Goal: Understand process/instructions

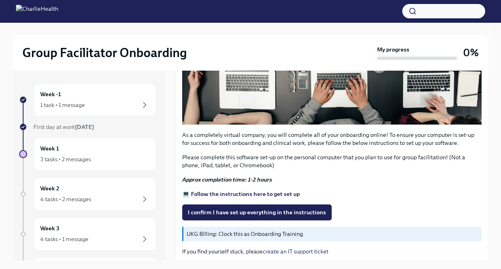
scroll to position [235, 0]
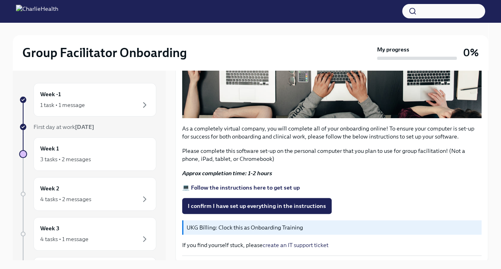
click at [257, 184] on strong "💻 Follow the instructions here to get set up" at bounding box center [241, 187] width 118 height 7
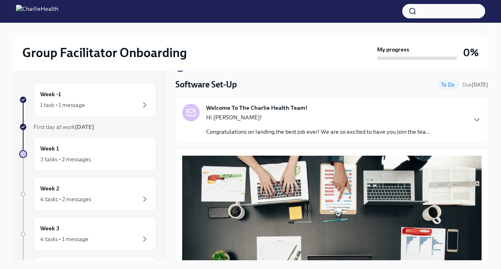
scroll to position [0, 0]
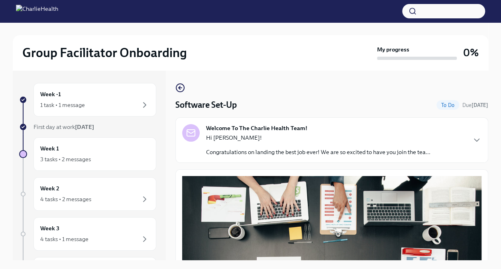
click at [253, 125] on strong "Welcome To The Charlie Health Team!" at bounding box center [256, 128] width 101 height 8
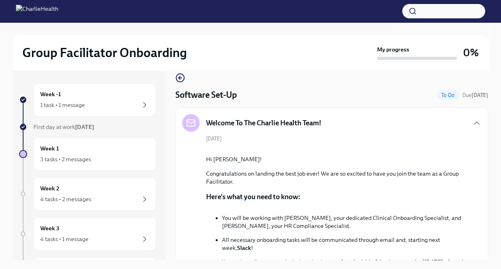
scroll to position [9, 0]
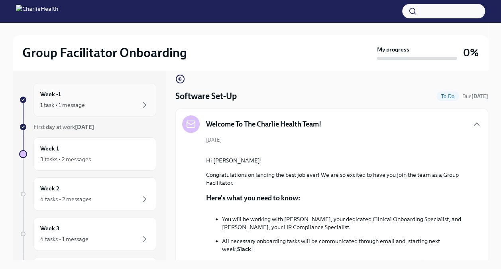
click at [108, 107] on div "1 task • 1 message" at bounding box center [94, 105] width 109 height 10
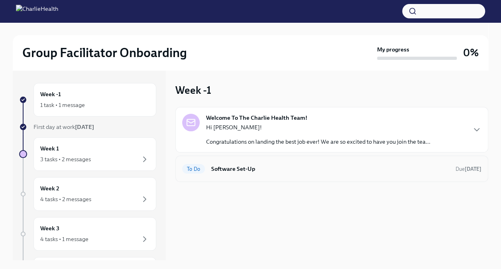
click at [239, 168] on h6 "Software Set-Up" at bounding box center [330, 168] width 238 height 9
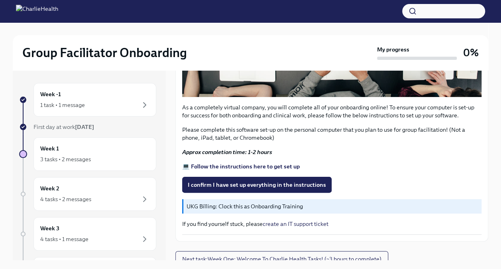
scroll to position [258, 0]
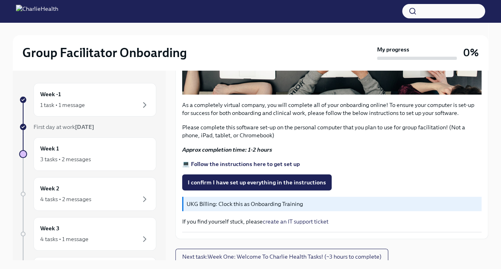
click at [234, 160] on strong "💻 Follow the instructions here to get set up" at bounding box center [241, 163] width 118 height 7
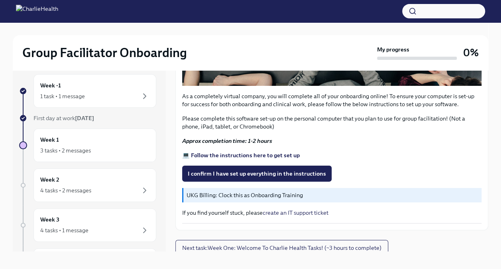
scroll to position [14, 0]
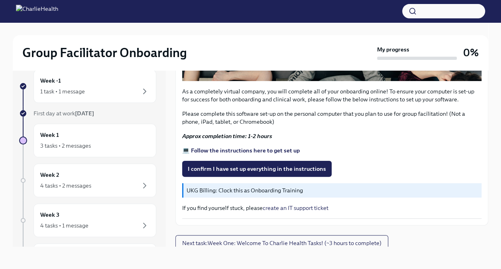
drag, startPoint x: 239, startPoint y: 164, endPoint x: 409, endPoint y: 144, distance: 171.0
click at [409, 144] on div "As a completely virtual company, you will complete all of your onboarding onlin…" at bounding box center [331, 61] width 299 height 314
